Goal: Check status: Check status

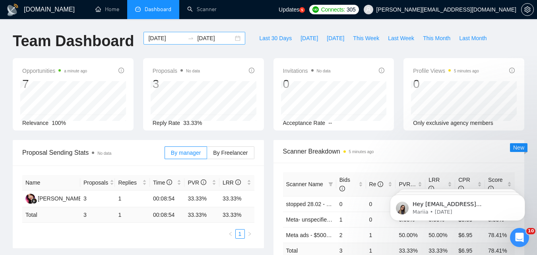
click at [166, 39] on input "[DATE]" at bounding box center [166, 38] width 36 height 9
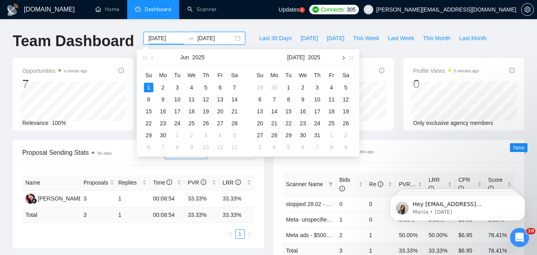
click at [339, 58] on button "button" at bounding box center [342, 57] width 9 height 16
type input "[DATE]"
click at [330, 98] on div "8" at bounding box center [332, 100] width 10 height 10
click at [330, 98] on table "Su Mo Tu We Th Fr Sa 27 28 29 30 31 1 2 3 4 5 6 7 8 9 10 11 12 13 14 15 16 17 1…" at bounding box center [303, 111] width 100 height 84
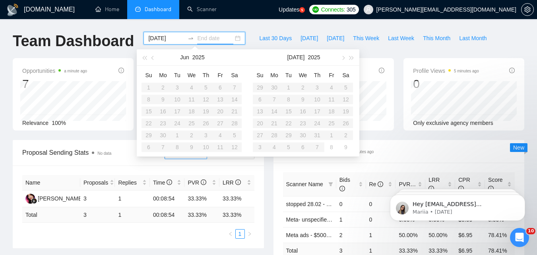
click at [335, 56] on div "[DATE]" at bounding box center [303, 57] width 69 height 16
click at [339, 57] on button "button" at bounding box center [342, 57] width 9 height 16
type input "[DATE]"
click at [335, 99] on div "8" at bounding box center [332, 100] width 10 height 10
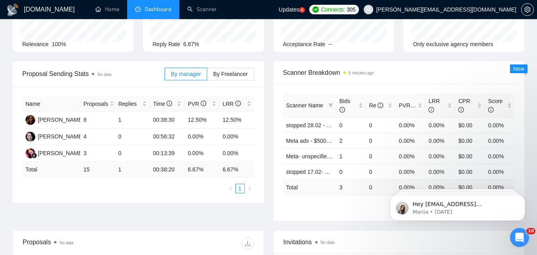
scroll to position [79, 0]
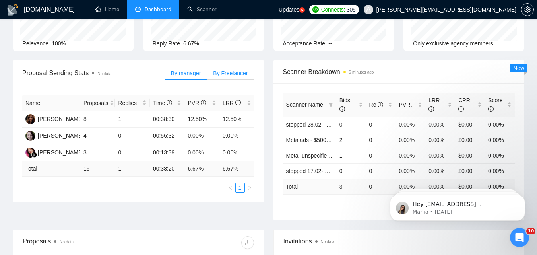
click at [237, 70] on span "By Freelancer" at bounding box center [230, 73] width 35 height 6
click at [207, 75] on input "By Freelancer" at bounding box center [207, 75] width 0 height 0
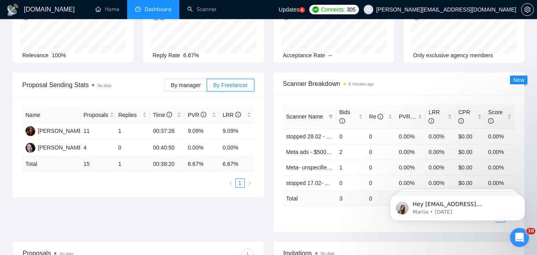
scroll to position [0, 0]
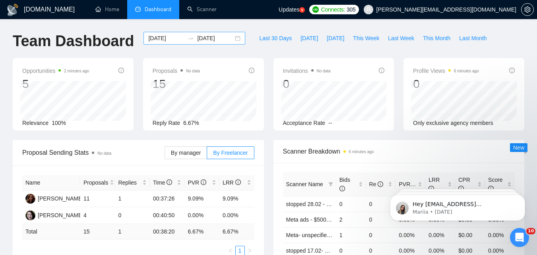
click at [168, 34] on input "[DATE]" at bounding box center [166, 38] width 36 height 9
click at [170, 38] on input "[DATE]" at bounding box center [166, 38] width 36 height 9
drag, startPoint x: 170, startPoint y: 38, endPoint x: 151, endPoint y: 51, distance: 22.5
click at [151, 51] on div "[DATE] [DATE]" at bounding box center [194, 45] width 111 height 26
click at [169, 39] on input "[DATE]" at bounding box center [166, 38] width 36 height 9
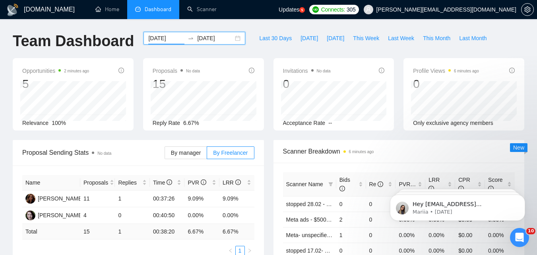
click at [222, 40] on input "[DATE]" at bounding box center [215, 38] width 36 height 9
click at [169, 38] on input "[DATE]" at bounding box center [166, 38] width 36 height 9
click at [209, 50] on div "[DATE] [DATE]" at bounding box center [194, 45] width 111 height 26
click at [164, 39] on input "[DATE]" at bounding box center [166, 38] width 36 height 9
click at [166, 57] on div "[DATE] [DATE]" at bounding box center [194, 45] width 111 height 26
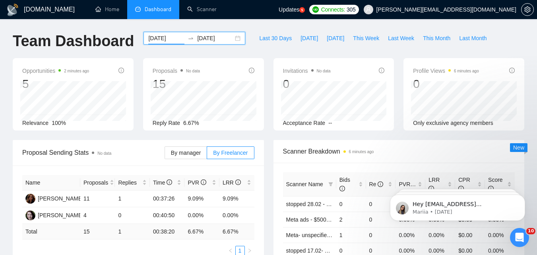
click at [166, 37] on input "[DATE]" at bounding box center [166, 38] width 36 height 9
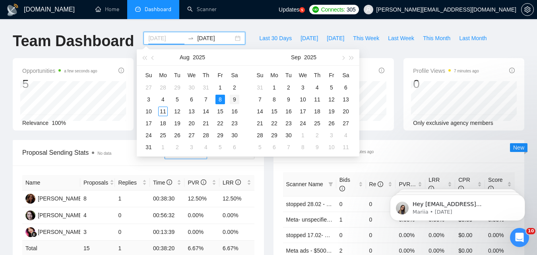
type input "[DATE]"
click at [235, 101] on div "9" at bounding box center [235, 100] width 10 height 10
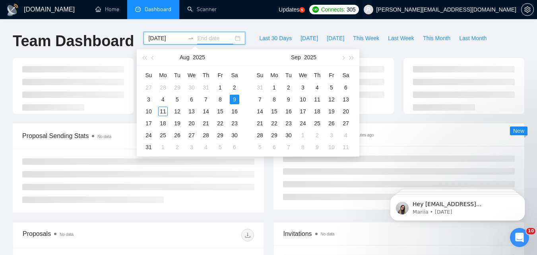
type input "[DATE]"
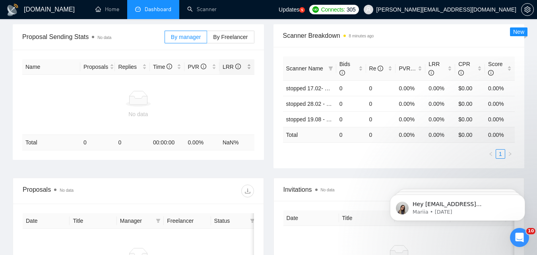
scroll to position [119, 0]
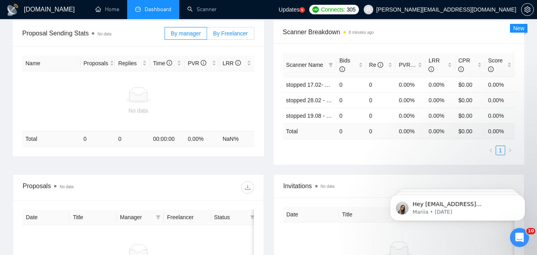
click at [237, 36] on span "By Freelancer" at bounding box center [230, 33] width 35 height 6
click at [207, 35] on input "By Freelancer" at bounding box center [207, 35] width 0 height 0
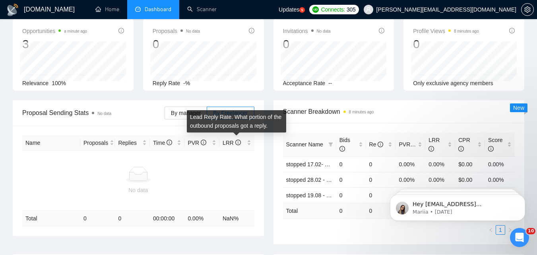
click at [265, 141] on div "Proposal Sending Stats No data By manager By Freelancer Name Proposals Replies …" at bounding box center [138, 167] width 261 height 135
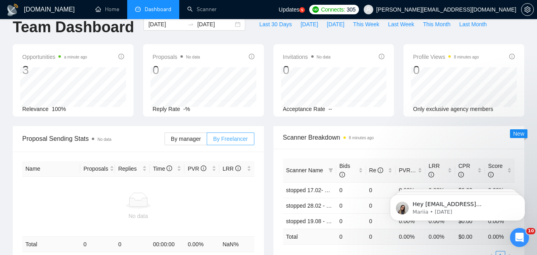
scroll to position [0, 0]
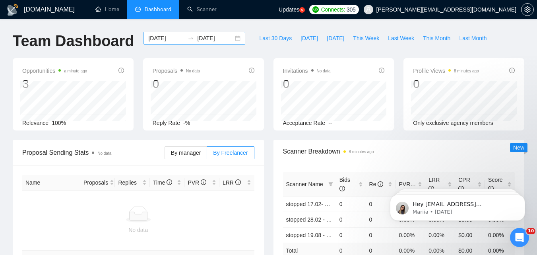
click at [170, 42] on input "[DATE]" at bounding box center [166, 38] width 36 height 9
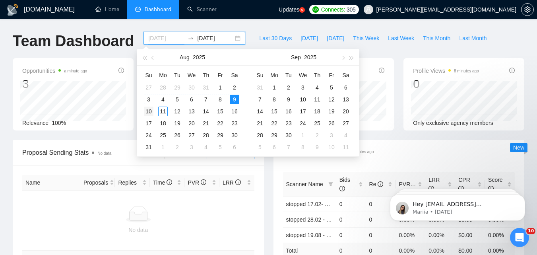
type input "2025-08-10"
click at [151, 112] on div "10" at bounding box center [149, 111] width 10 height 10
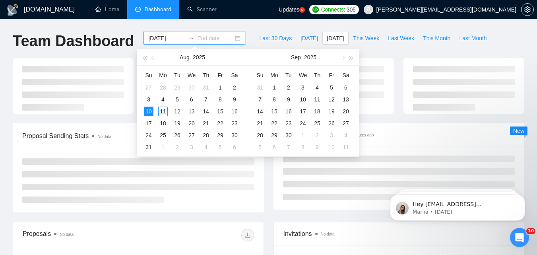
type input "2025-08-10"
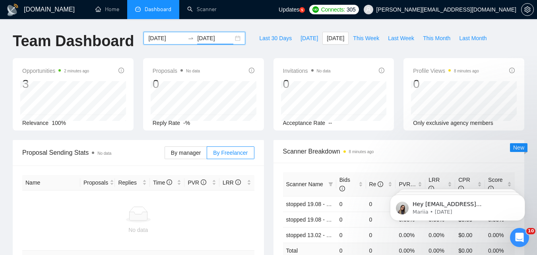
click at [168, 40] on input "2025-08-10" at bounding box center [166, 38] width 36 height 9
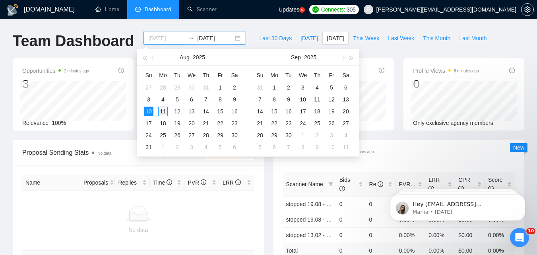
type input "[DATE]"
click at [164, 112] on div "11" at bounding box center [163, 111] width 10 height 10
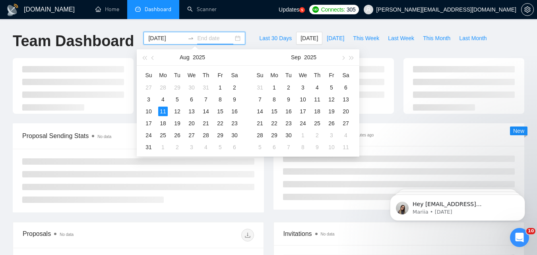
type input "[DATE]"
